Goal: Obtain resource: Obtain resource

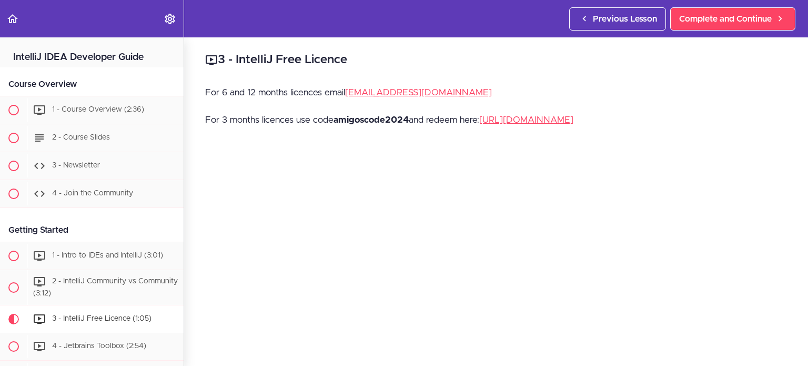
click at [383, 119] on strong "amigoscode2024" at bounding box center [371, 119] width 75 height 9
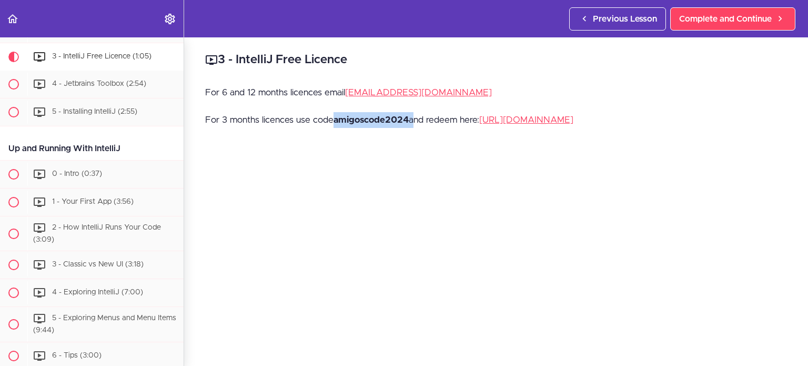
click at [383, 119] on strong "amigoscode2024" at bounding box center [371, 119] width 75 height 9
copy p "amigoscode2024"
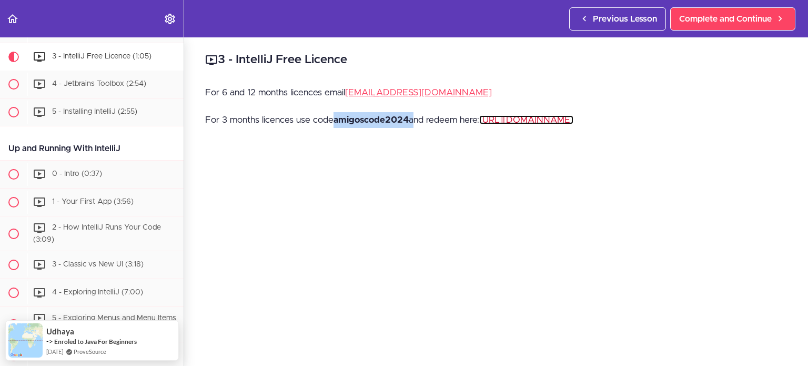
click at [560, 121] on link "[URL][DOMAIN_NAME]" at bounding box center [526, 119] width 94 height 9
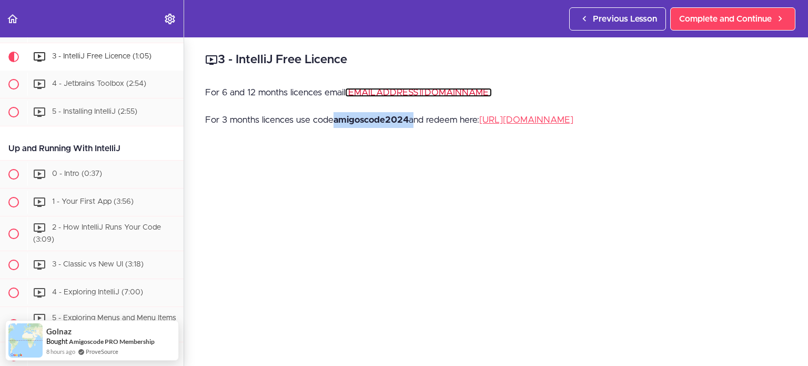
click at [375, 96] on link "[EMAIL_ADDRESS][DOMAIN_NAME]" at bounding box center [418, 92] width 147 height 9
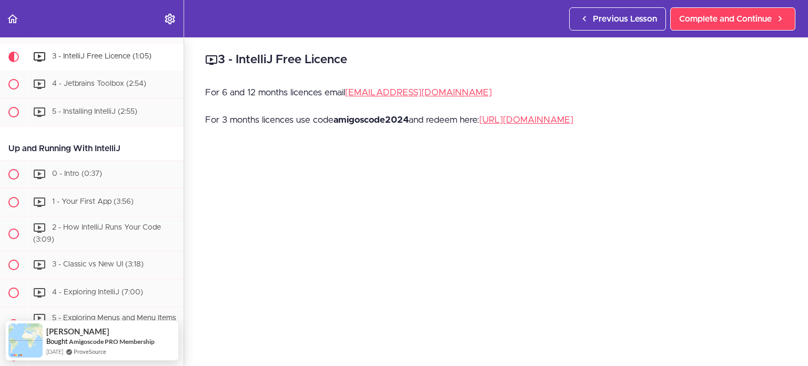
click at [263, 62] on h2 "3 - IntelliJ Free Licence" at bounding box center [496, 60] width 582 height 18
drag, startPoint x: 271, startPoint y: 56, endPoint x: 252, endPoint y: 62, distance: 20.3
click at [252, 62] on h2 "3 - IntelliJ Free Licence" at bounding box center [496, 60] width 582 height 18
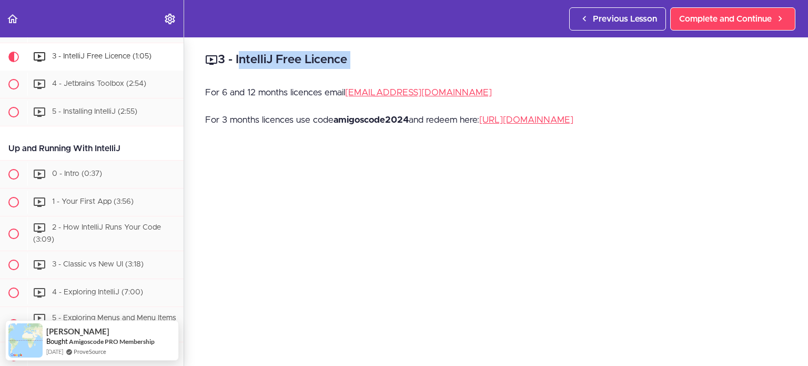
click at [243, 59] on h2 "3 - IntelliJ Free Licence" at bounding box center [496, 60] width 582 height 18
drag, startPoint x: 242, startPoint y: 59, endPoint x: 353, endPoint y: 56, distance: 111.6
click at [353, 56] on h2 "3 - IntelliJ Free Licence" at bounding box center [496, 60] width 582 height 18
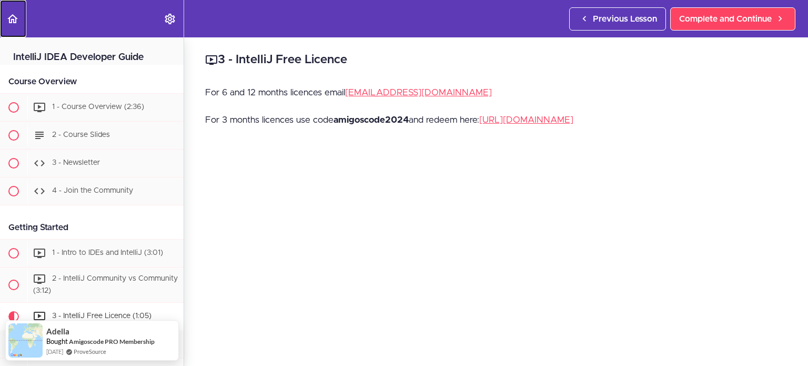
click at [14, 19] on use "Back to course curriculum" at bounding box center [12, 18] width 11 height 9
